Goal: Transaction & Acquisition: Purchase product/service

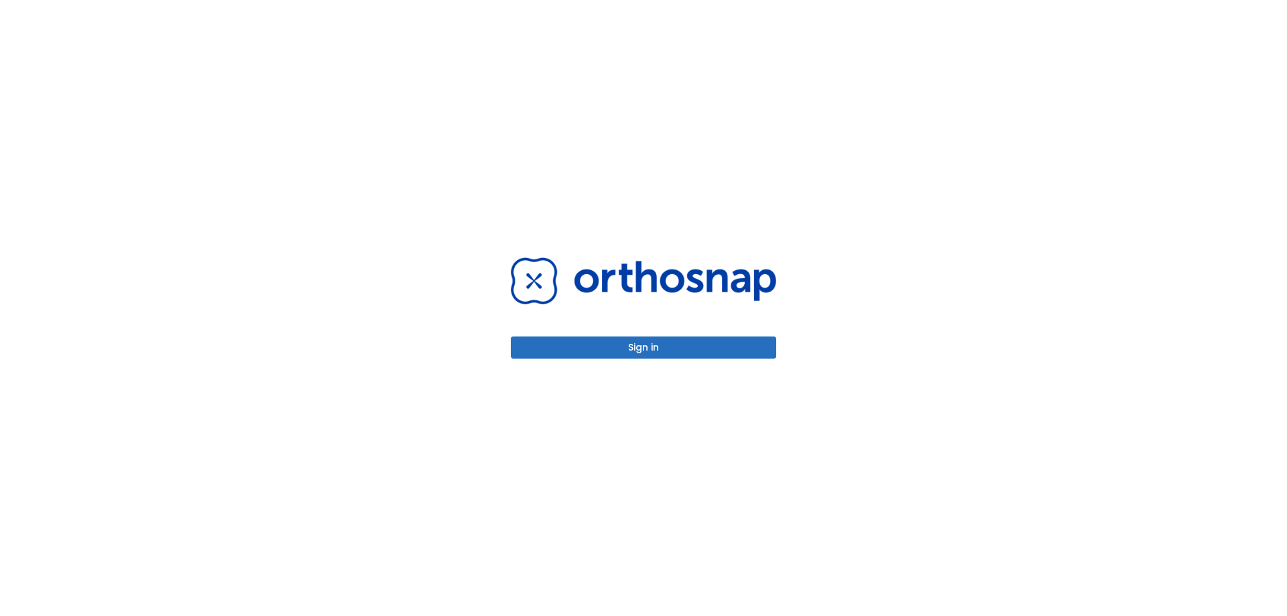
drag, startPoint x: 654, startPoint y: 345, endPoint x: 644, endPoint y: 343, distance: 10.3
click at [654, 345] on button "Sign in" at bounding box center [643, 347] width 265 height 22
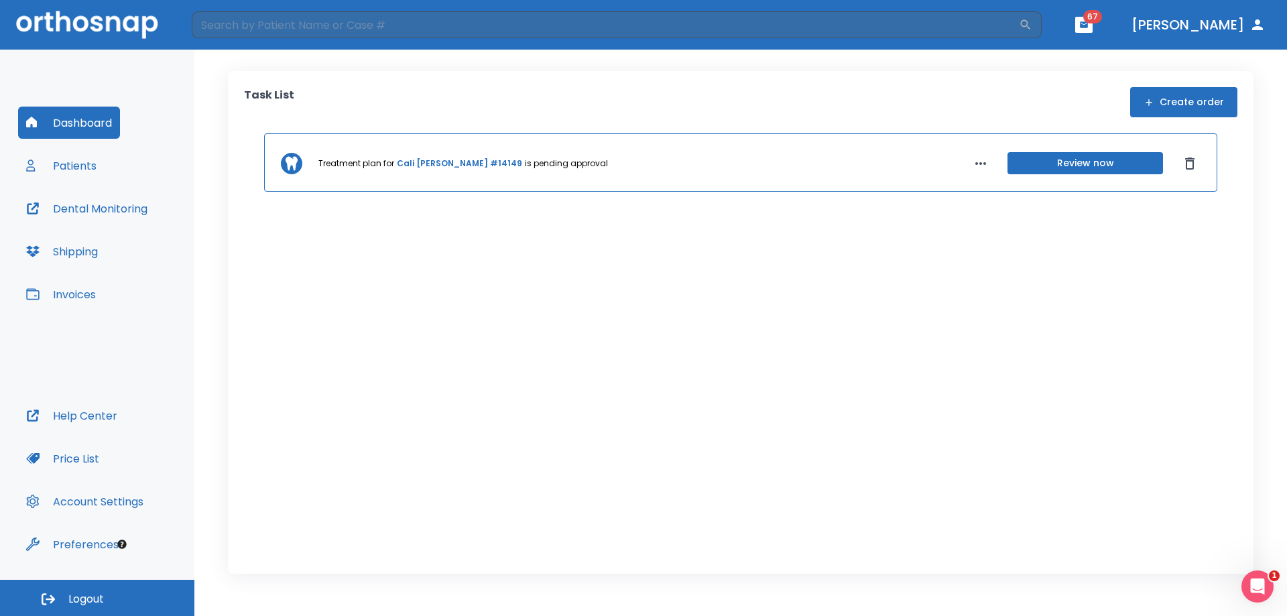
click at [69, 293] on button "Invoices" at bounding box center [61, 294] width 86 height 32
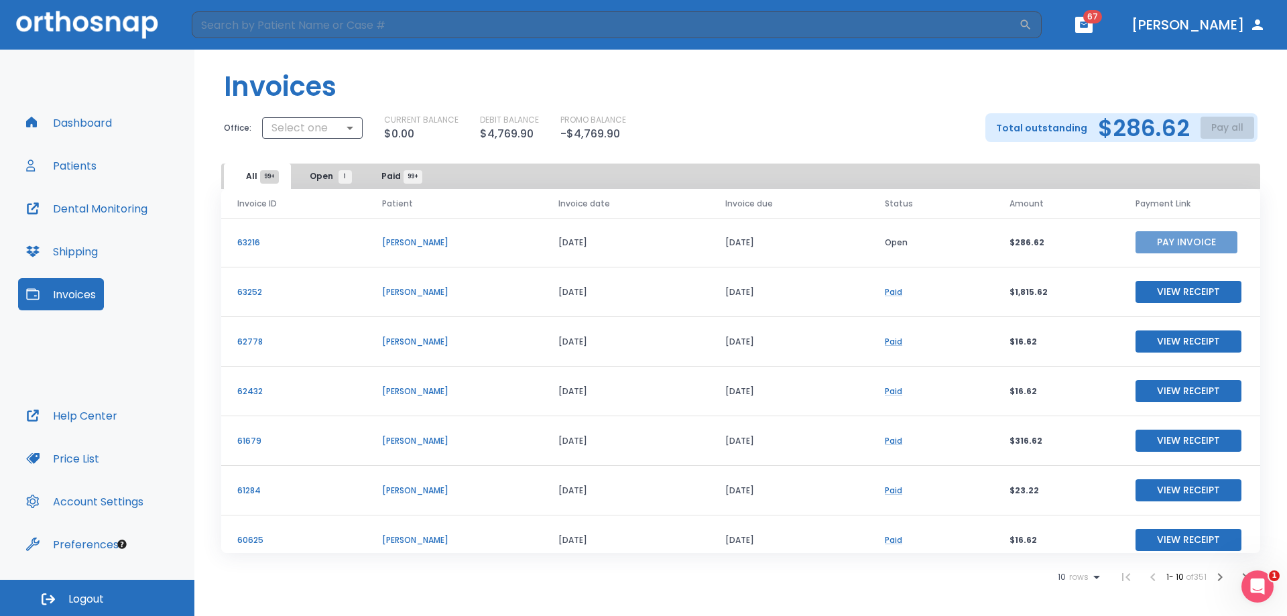
click at [1189, 236] on button "Pay Invoice" at bounding box center [1186, 242] width 102 height 22
click at [84, 596] on span "Logout" at bounding box center [86, 599] width 36 height 15
